Goal: Information Seeking & Learning: Check status

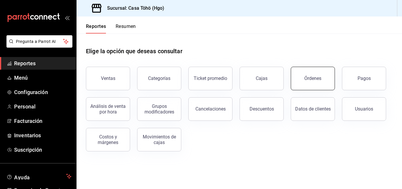
click at [310, 78] on div "Órdenes" at bounding box center [312, 79] width 17 height 6
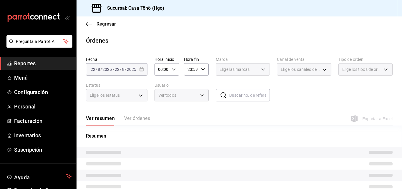
click at [141, 72] on div "2025-08-22 22 / 8 / 2025 - 2025-08-22 22 / 8 / 2025" at bounding box center [117, 69] width 62 height 12
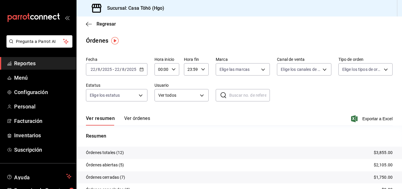
click at [104, 68] on input "2025" at bounding box center [107, 69] width 10 height 5
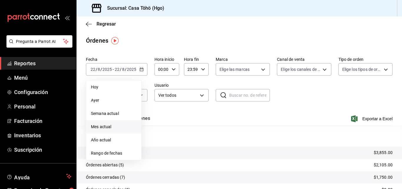
click at [114, 128] on span "Mes actual" at bounding box center [114, 127] width 46 height 6
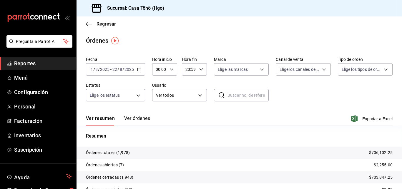
click at [92, 70] on input "1" at bounding box center [91, 69] width 3 height 5
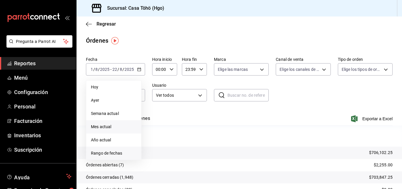
click at [118, 154] on span "Rango de fechas" at bounding box center [114, 153] width 46 height 6
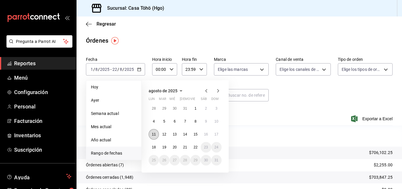
click at [155, 135] on abbr "11" at bounding box center [154, 135] width 4 height 4
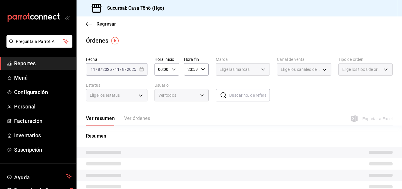
click at [155, 135] on p "Resumen" at bounding box center [239, 136] width 307 height 7
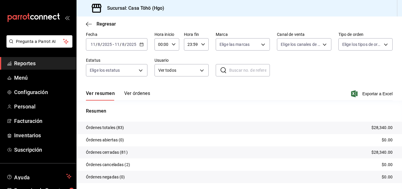
scroll to position [42, 0]
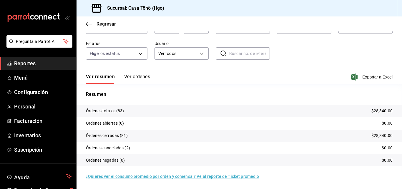
click at [101, 112] on p "Órdenes totales (83)" at bounding box center [105, 111] width 38 height 6
click at [102, 122] on p "Órdenes abiertas (0)" at bounding box center [105, 123] width 38 height 6
click at [140, 78] on button "Ver órdenes" at bounding box center [137, 79] width 26 height 10
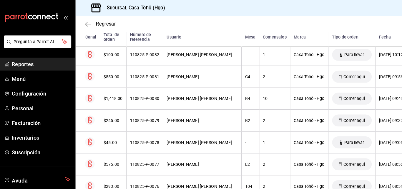
scroll to position [134, 0]
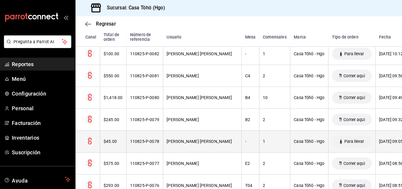
click at [310, 149] on th "Casa Töhö - Hgo" at bounding box center [305, 139] width 37 height 21
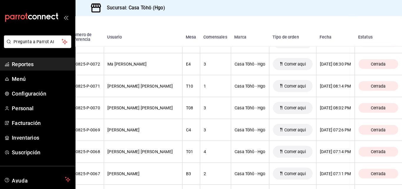
scroll to position [339, 64]
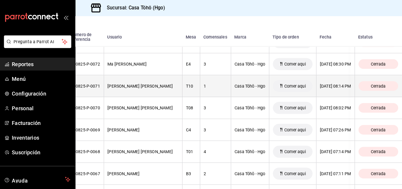
click at [338, 86] on div "11/08/2025 08:14 PM" at bounding box center [331, 84] width 30 height 5
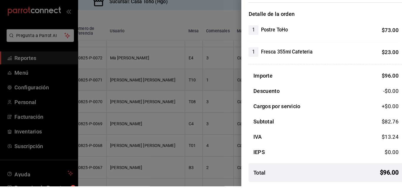
scroll to position [0, 0]
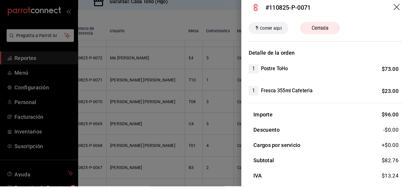
click at [386, 14] on icon "drag" at bounding box center [389, 14] width 7 height 7
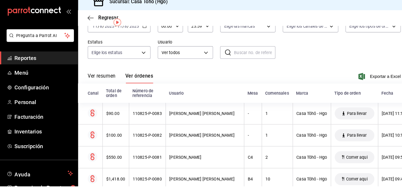
scroll to position [11, 0]
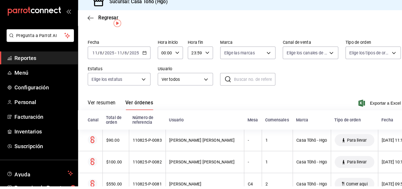
click at [175, 57] on div "00:00 Hora inicio" at bounding box center [167, 58] width 25 height 12
click at [159, 101] on span "19" at bounding box center [160, 99] width 3 height 5
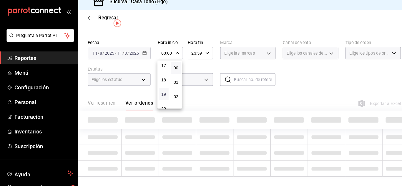
type input "19:00"
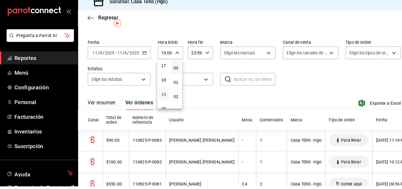
click at [160, 101] on span "19" at bounding box center [160, 99] width 3 height 5
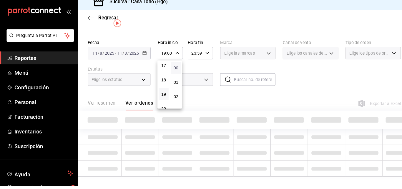
click at [171, 74] on span "00" at bounding box center [172, 73] width 3 height 5
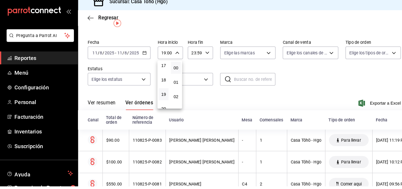
click at [201, 58] on div at bounding box center [201, 94] width 402 height 189
click at [201, 59] on icon "button" at bounding box center [203, 58] width 4 height 4
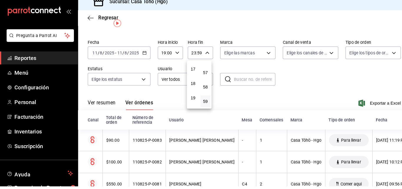
scroll to position [254, 0]
click at [188, 104] on span "20" at bounding box center [189, 101] width 3 height 5
click at [200, 72] on span "00" at bounding box center [201, 73] width 3 height 5
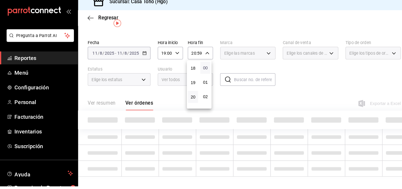
type input "20:00"
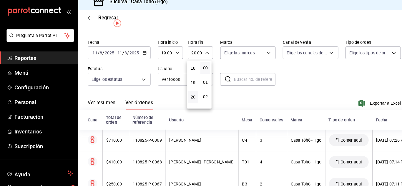
click at [297, 82] on div at bounding box center [201, 94] width 402 height 189
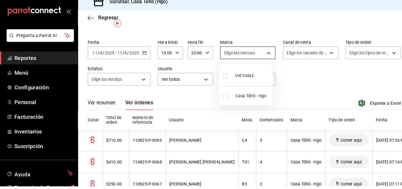
click at [260, 58] on body "Pregunta a Parrot AI Reportes Menú Configuración Personal Facturación Inventari…" at bounding box center [201, 94] width 402 height 189
click at [260, 58] on div at bounding box center [201, 94] width 402 height 189
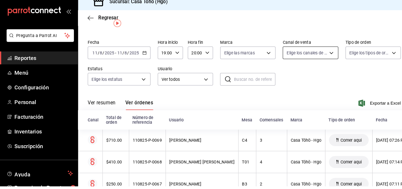
click at [306, 58] on body "Pregunta a Parrot AI Reportes Menú Configuración Personal Facturación Inventari…" at bounding box center [201, 94] width 402 height 189
click at [306, 58] on div at bounding box center [201, 94] width 402 height 189
click at [357, 57] on body "Pregunta a Parrot AI Reportes Menú Configuración Personal Facturación Inventari…" at bounding box center [201, 94] width 402 height 189
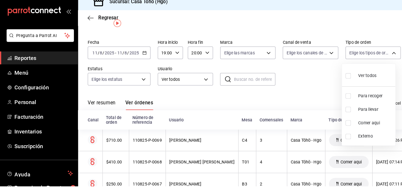
click at [142, 81] on div at bounding box center [201, 94] width 402 height 189
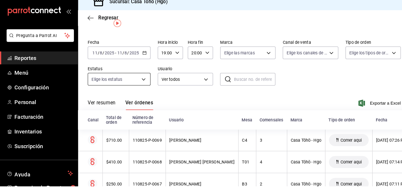
click at [141, 85] on body "Pregunta a Parrot AI Reportes Menú Configuración Personal Facturación Inventari…" at bounding box center [201, 94] width 402 height 189
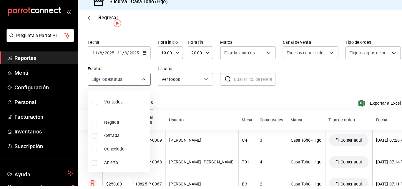
click at [141, 85] on div at bounding box center [201, 94] width 402 height 189
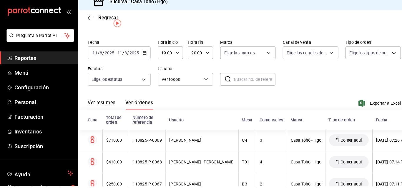
click at [236, 83] on input "text" at bounding box center [249, 84] width 41 height 12
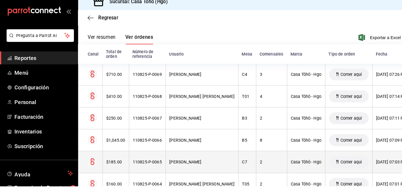
type input "coc"
click at [245, 155] on th "C7" at bounding box center [242, 165] width 17 height 21
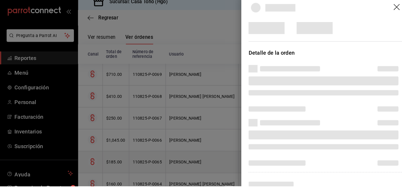
scroll to position [95, 0]
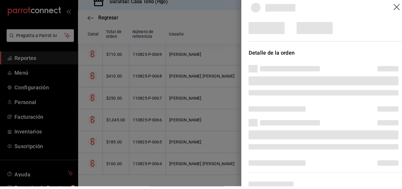
click at [67, 21] on div at bounding box center [201, 94] width 402 height 189
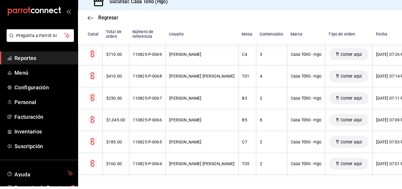
click at [65, 22] on div "mailbox folders" at bounding box center [38, 17] width 76 height 35
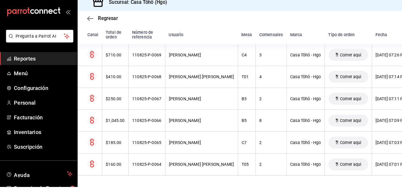
click at [67, 19] on icon "open_drawer_menu" at bounding box center [68, 18] width 3 height 4
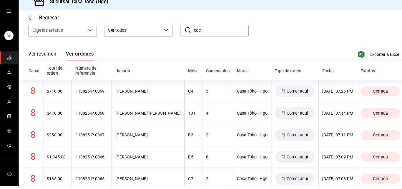
scroll to position [42, 0]
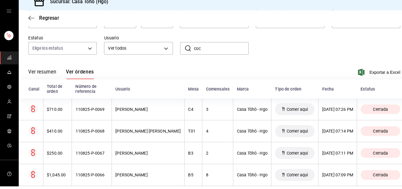
click at [246, 82] on div "Ver resumen Ver órdenes Exportar a Excel" at bounding box center [210, 75] width 365 height 17
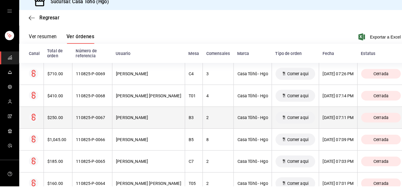
scroll to position [68, 0]
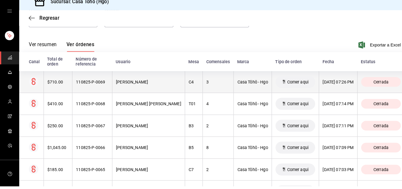
click at [341, 87] on div "11/08/2025 07:26 PM" at bounding box center [331, 87] width 30 height 5
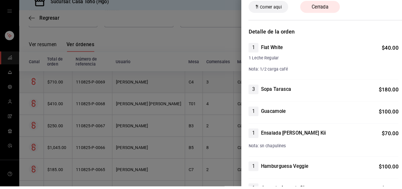
scroll to position [0, 0]
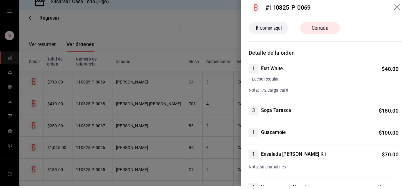
click at [206, 52] on div at bounding box center [201, 94] width 402 height 189
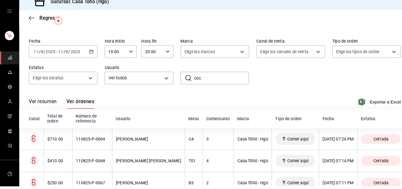
scroll to position [10, 0]
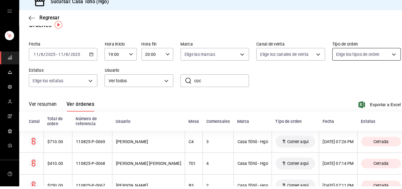
click at [335, 57] on body "Sucursal: Casa Töhö (Hgo) Regresar Órdenes Fecha 2025-08-11 11 / 8 / 2025 - 202…" at bounding box center [201, 94] width 402 height 189
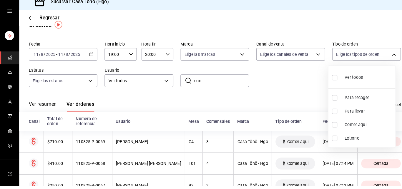
click at [336, 110] on li "Para llevar" at bounding box center [355, 115] width 66 height 13
type input "edc79cef-2acb-42d9-9744-878a4d584b9b"
checkbox input "true"
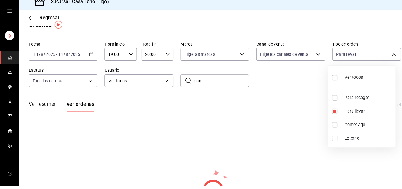
click at [340, 82] on span "Ver todos" at bounding box center [347, 83] width 18 height 6
type input "94336811-aa50-4945-b395-4180086f8647,edc79cef-2acb-42d9-9744-878a4d584b9b,e6a55…"
checkbox input "true"
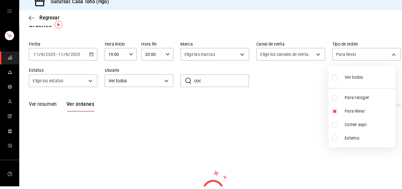
checkbox input "true"
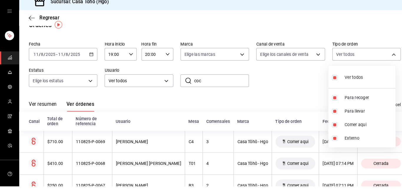
click at [310, 80] on div at bounding box center [201, 94] width 402 height 189
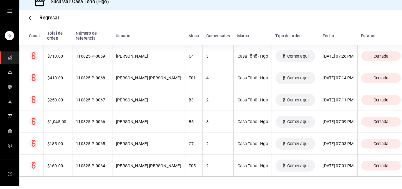
scroll to position [95, 0]
